Goal: Task Accomplishment & Management: Use online tool/utility

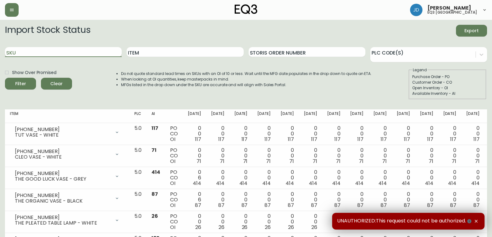
click at [47, 51] on input "SKU" at bounding box center [63, 52] width 117 height 10
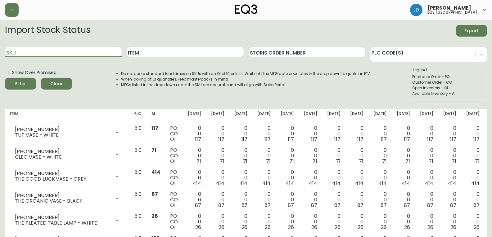
paste input "[PHONE_NUMBER]"
type input "[PHONE_NUMBER]"
click at [5, 78] on button "Filter" at bounding box center [20, 84] width 31 height 12
